Goal: Task Accomplishment & Management: Manage account settings

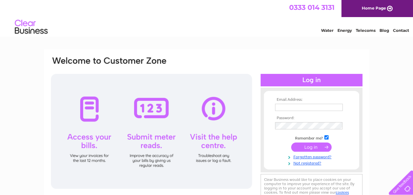
type input "[EMAIL_ADDRESS][DOMAIN_NAME]"
click at [313, 146] on input "submit" at bounding box center [311, 147] width 40 height 9
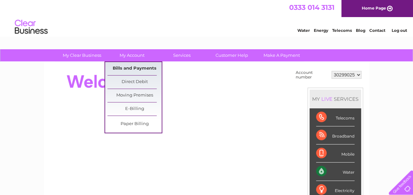
click at [134, 67] on link "Bills and Payments" at bounding box center [134, 68] width 54 height 13
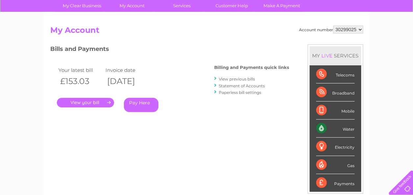
scroll to position [60, 0]
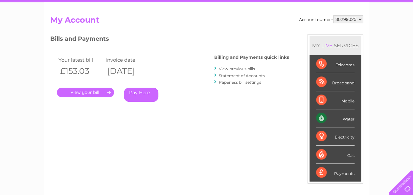
click at [84, 91] on link "." at bounding box center [85, 93] width 57 height 10
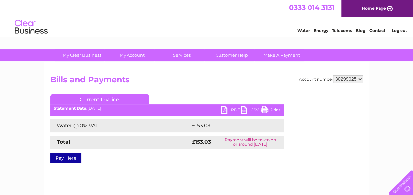
click at [229, 109] on link "PDF" at bounding box center [231, 111] width 20 height 10
click at [182, 81] on h2 "Bills and Payments" at bounding box center [206, 81] width 313 height 12
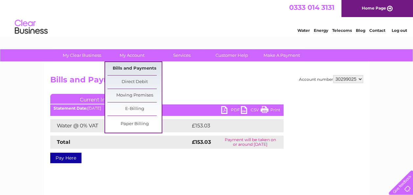
click at [137, 66] on link "Bills and Payments" at bounding box center [134, 68] width 54 height 13
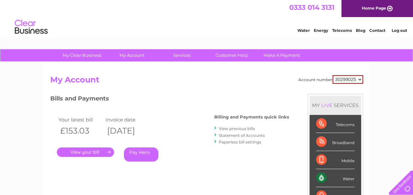
click at [236, 127] on link "View previous bills" at bounding box center [237, 128] width 36 height 5
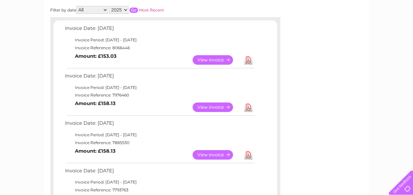
scroll to position [101, 0]
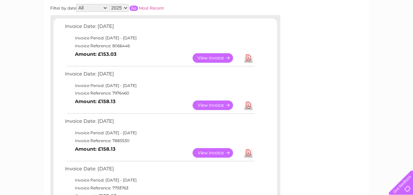
click at [251, 104] on link "Download" at bounding box center [248, 105] width 8 height 10
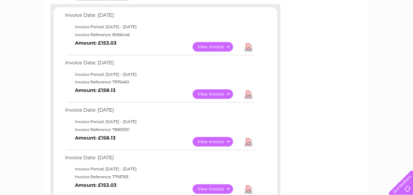
scroll to position [0, 0]
